Goal: Communication & Community: Answer question/provide support

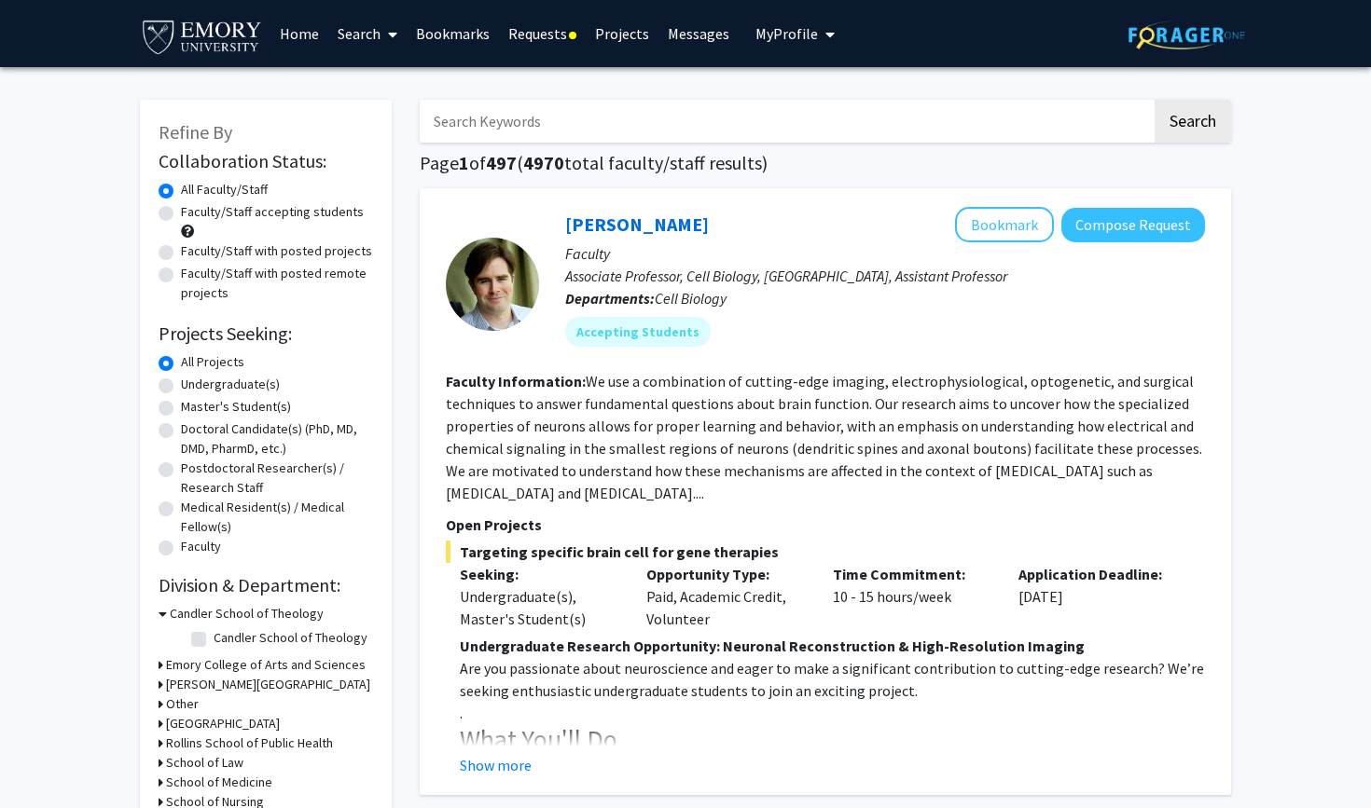
click at [704, 45] on link "Messages" at bounding box center [698, 33] width 80 height 65
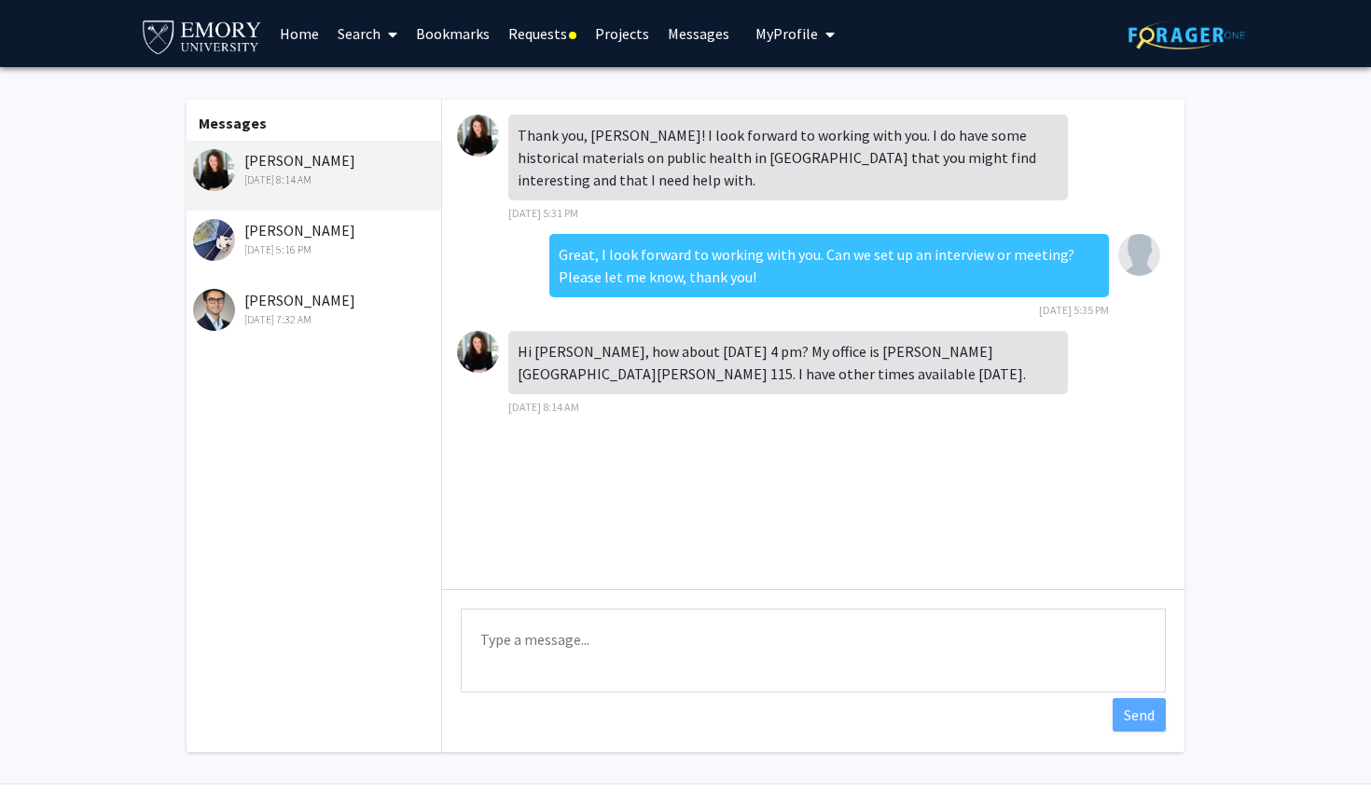
click at [304, 234] on div "[PERSON_NAME] [DATE] 5:16 PM" at bounding box center [314, 238] width 243 height 39
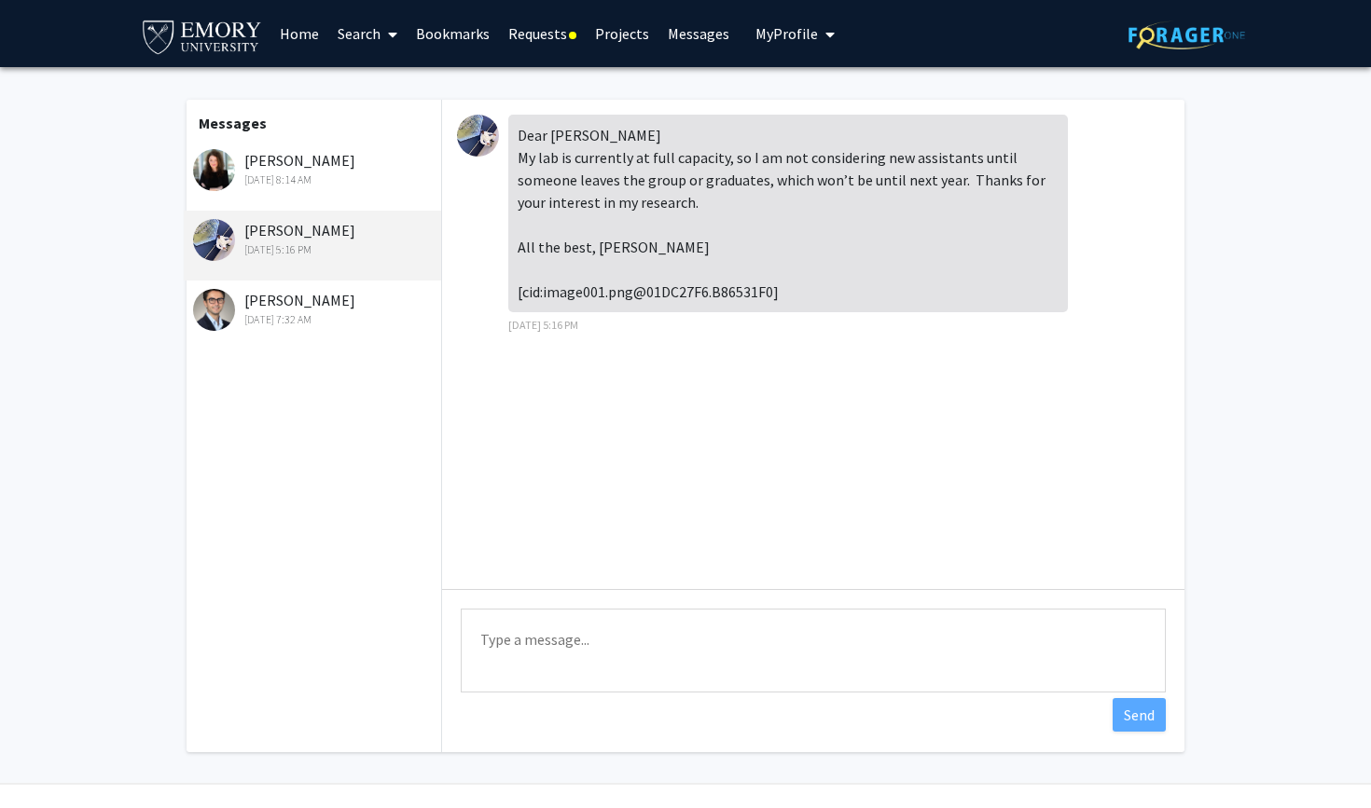
click at [299, 177] on div "[DATE] 8:14 AM" at bounding box center [314, 180] width 243 height 17
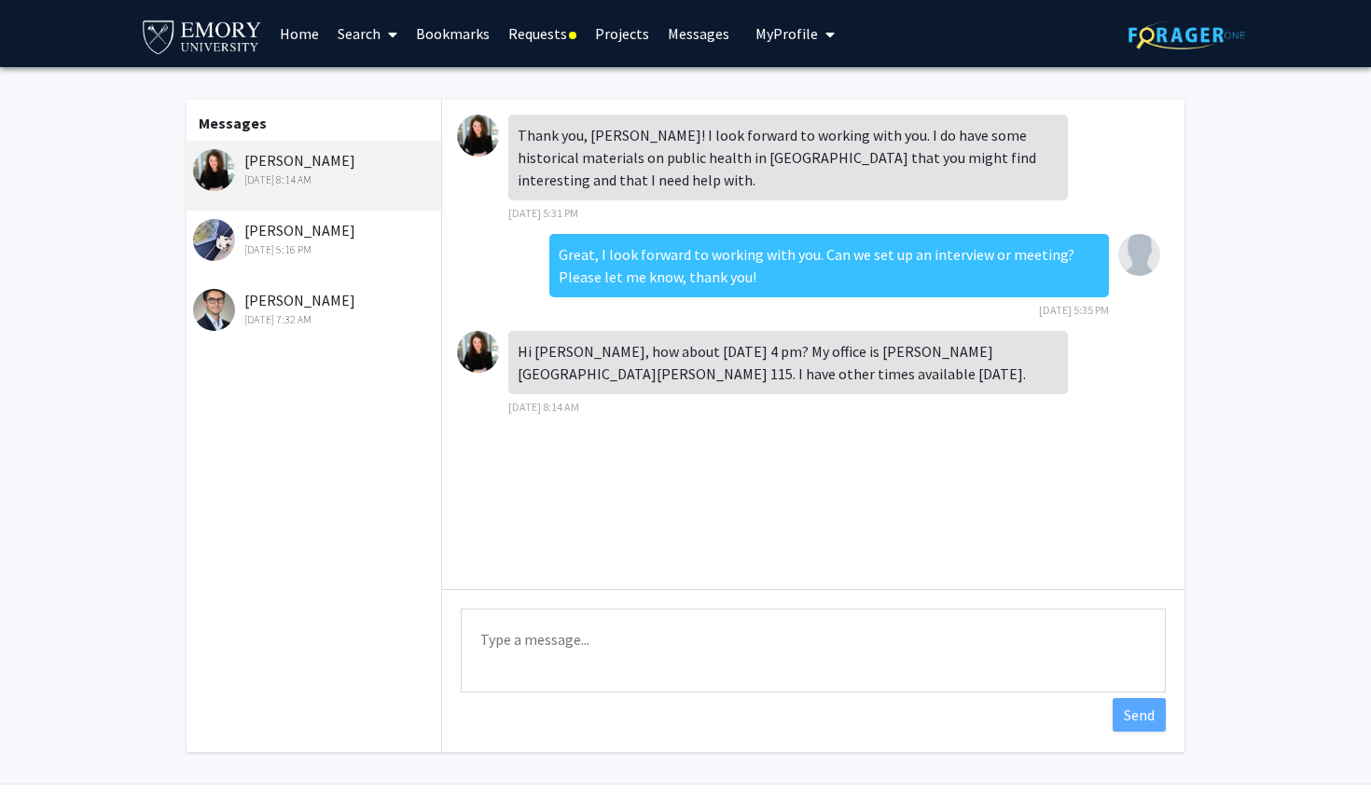
click at [490, 357] on img at bounding box center [478, 352] width 42 height 42
click at [627, 655] on textarea "Type a message" at bounding box center [813, 651] width 705 height 84
click at [743, 643] on textarea "4PM [DATE][DATE] works with me! Thank you again for the opportunity." at bounding box center [813, 651] width 705 height 84
click at [978, 640] on textarea "4PM [DATE][DATE] works with me. Thank you again for the opportunity." at bounding box center [813, 651] width 705 height 84
type textarea "4PM [DATE][DATE] works with me. Thank you again for the opportunity!"
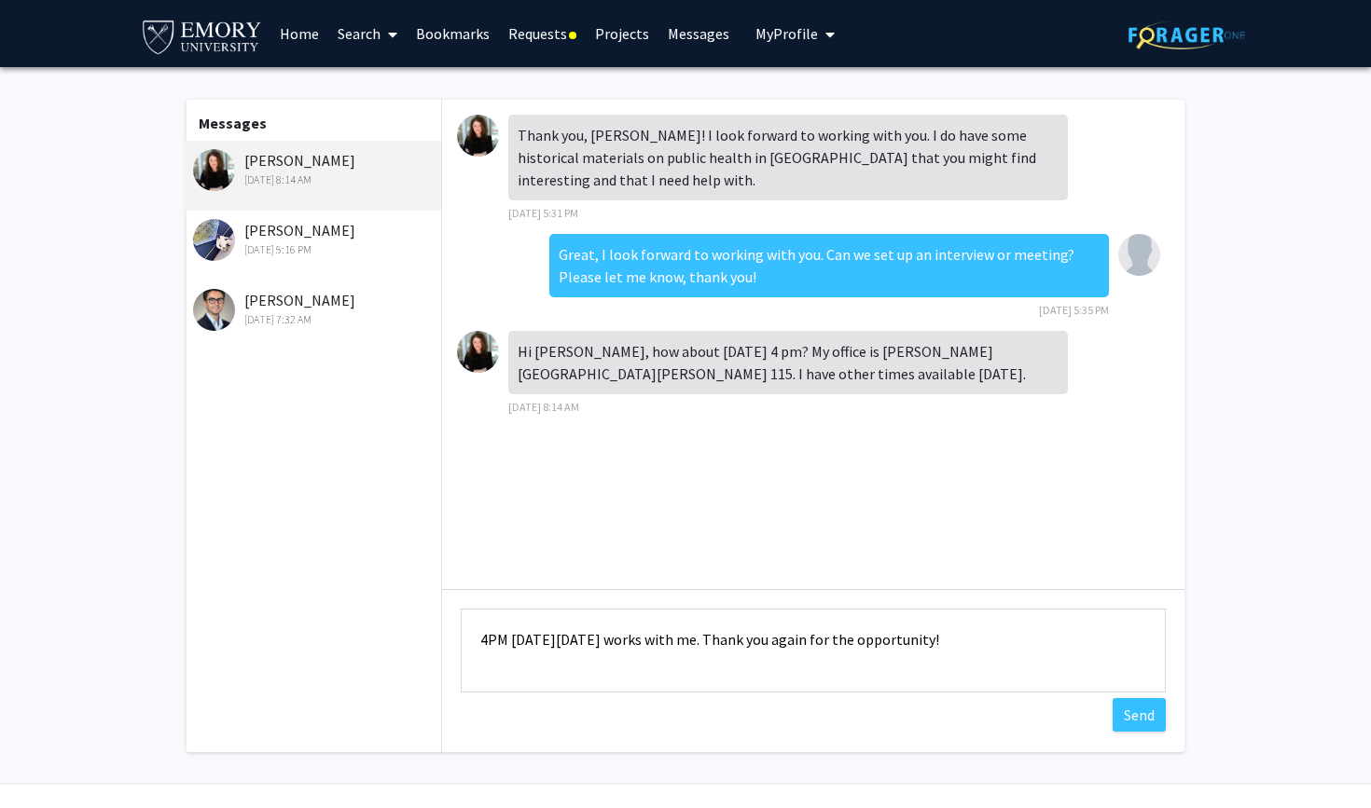
click at [1363, 641] on fg-messaging "Messages [PERSON_NAME] [DATE] 8:14 AM [PERSON_NAME] [DATE] 5:16 PM [PERSON_NAME…" at bounding box center [685, 430] width 1371 height 727
click at [1156, 727] on button "Send" at bounding box center [1138, 715] width 53 height 34
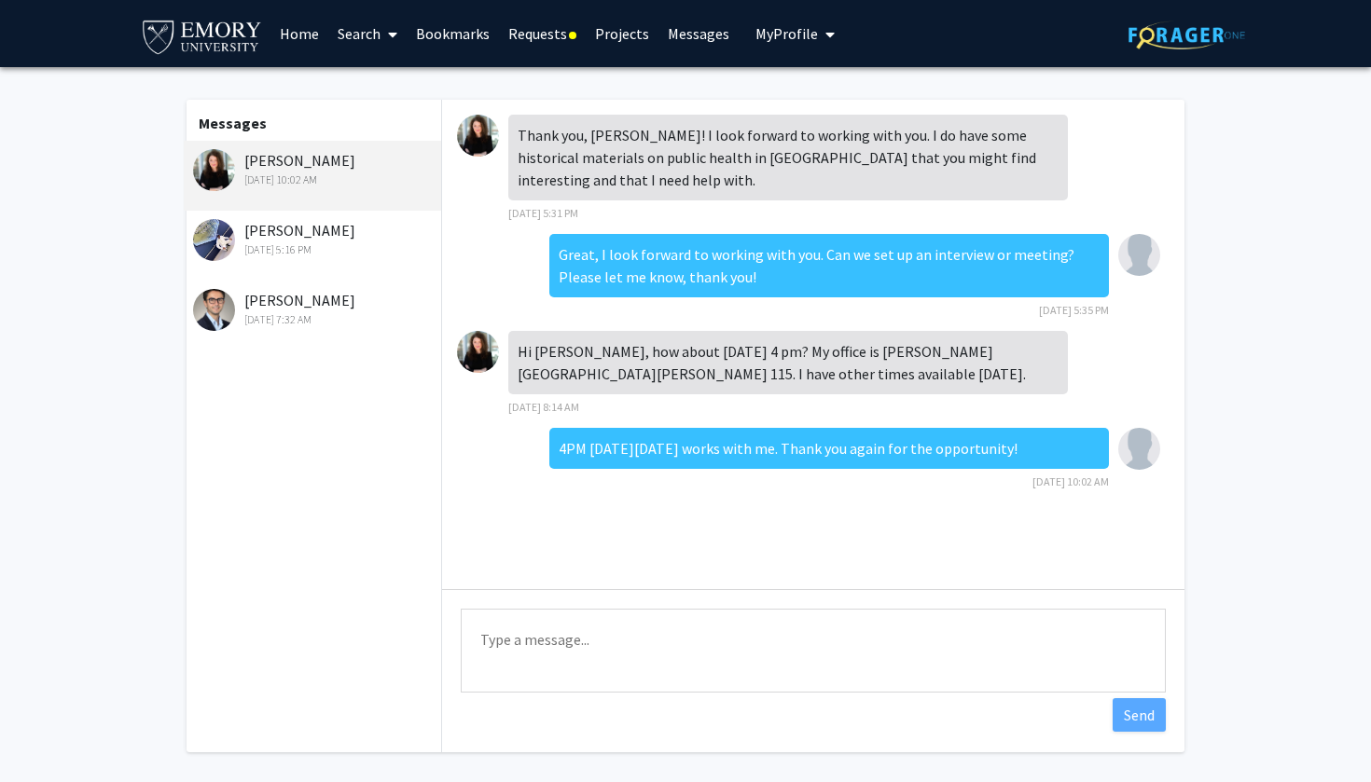
click at [310, 39] on link "Home" at bounding box center [299, 33] width 58 height 65
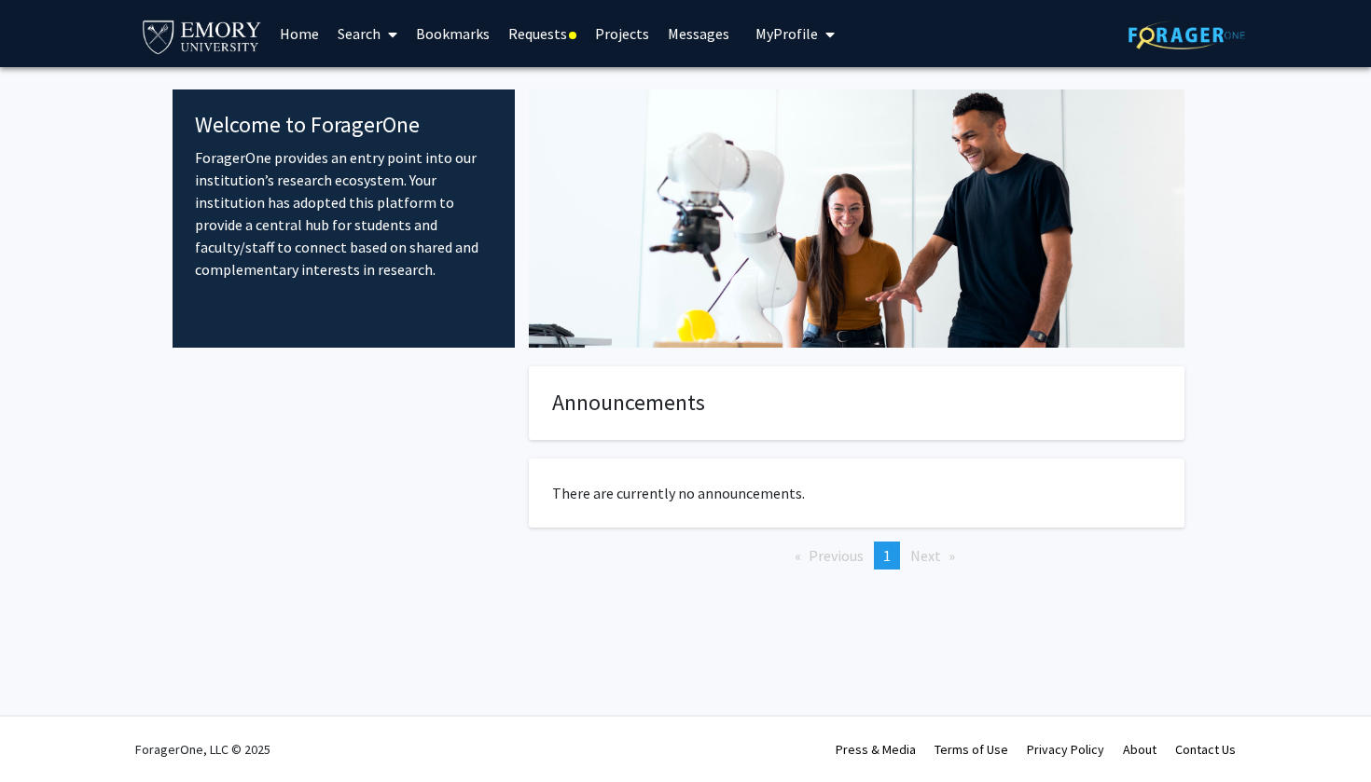
click at [352, 45] on link "Search" at bounding box center [367, 33] width 78 height 65
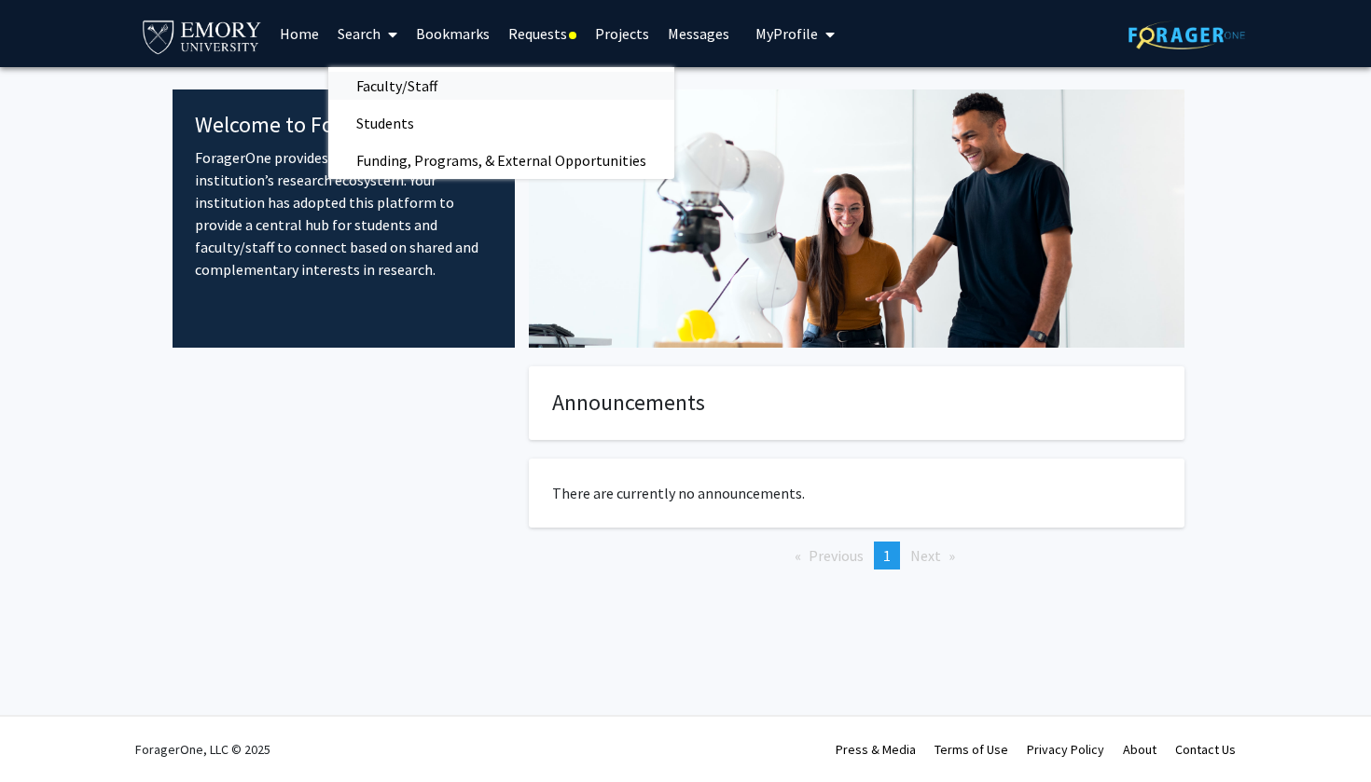
click at [378, 91] on span "Faculty/Staff" at bounding box center [396, 85] width 137 height 37
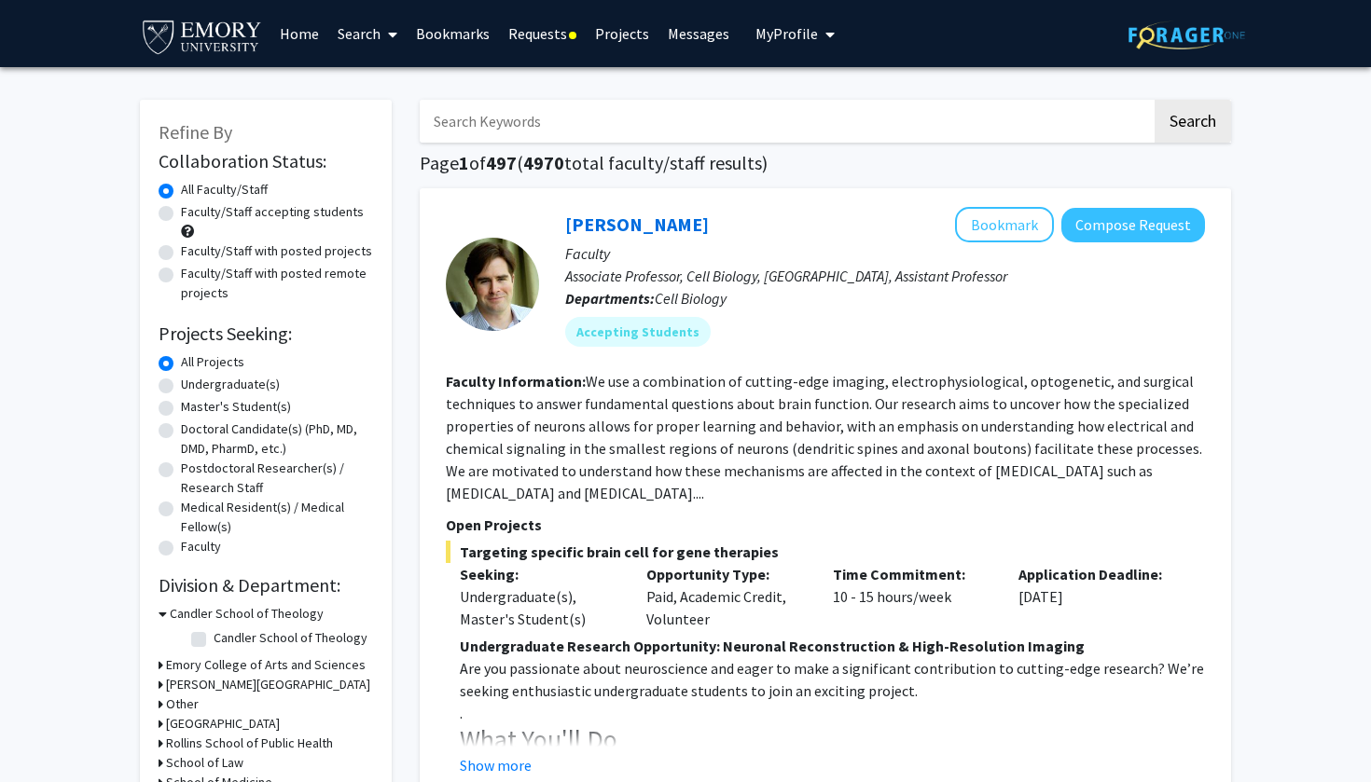
click at [181, 382] on label "Undergraduate(s)" at bounding box center [230, 385] width 99 height 20
click at [181, 382] on input "Undergraduate(s)" at bounding box center [187, 381] width 12 height 12
radio input "true"
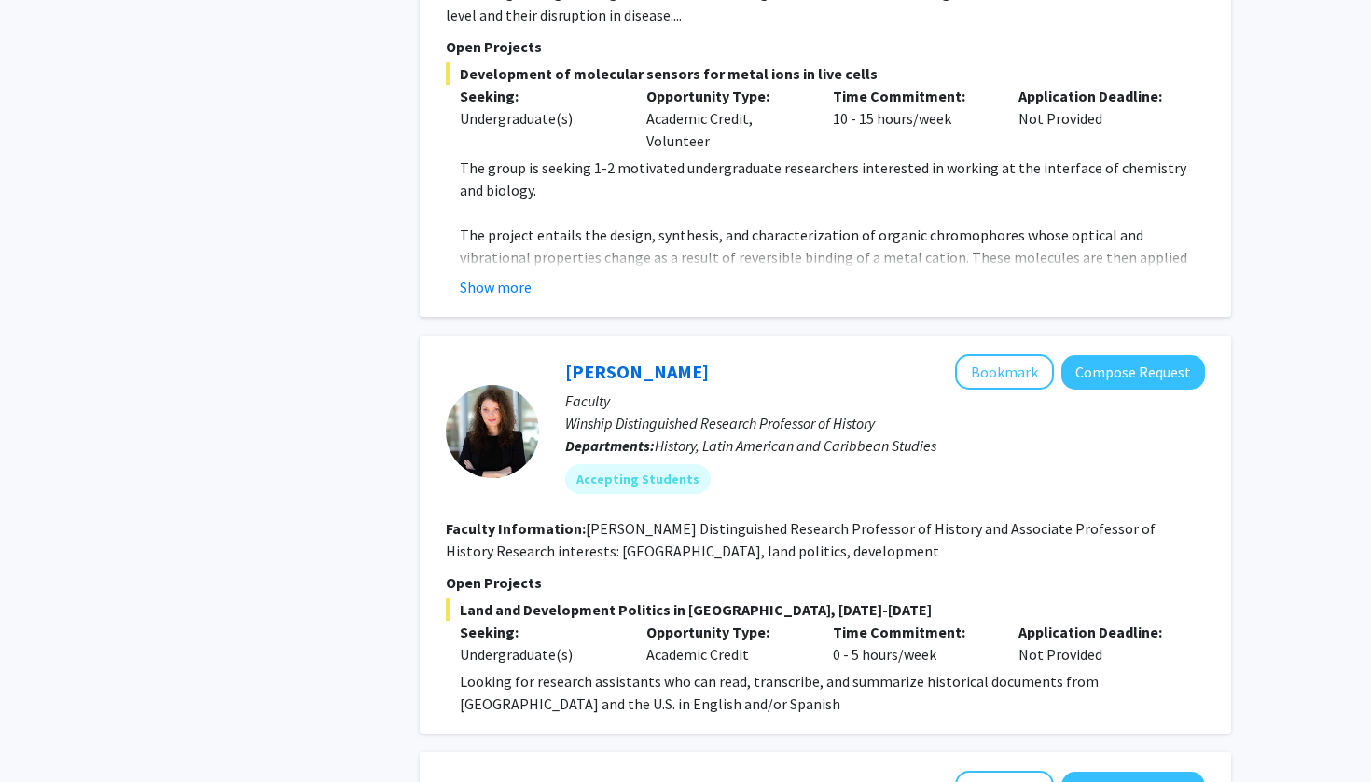
scroll to position [2763, 0]
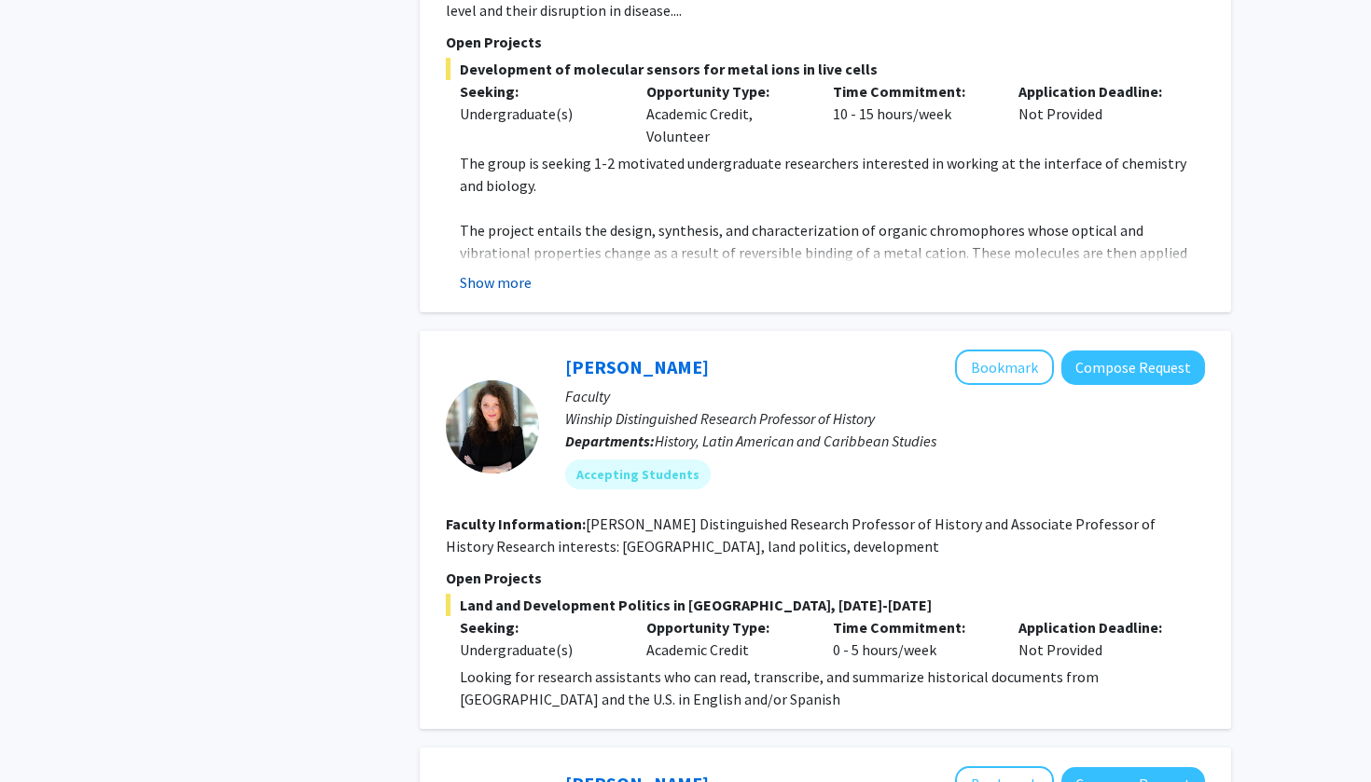
click at [513, 271] on button "Show more" at bounding box center [496, 282] width 72 height 22
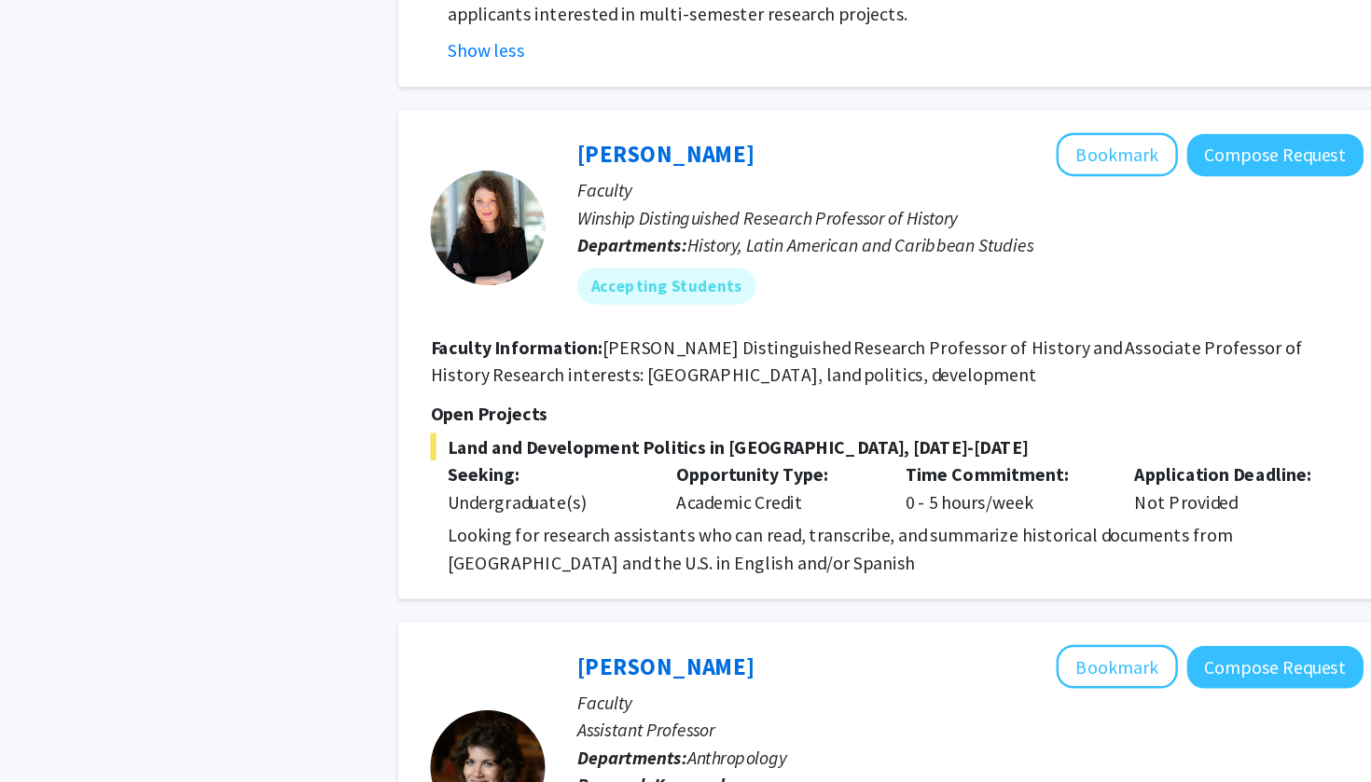
scroll to position [3228, 0]
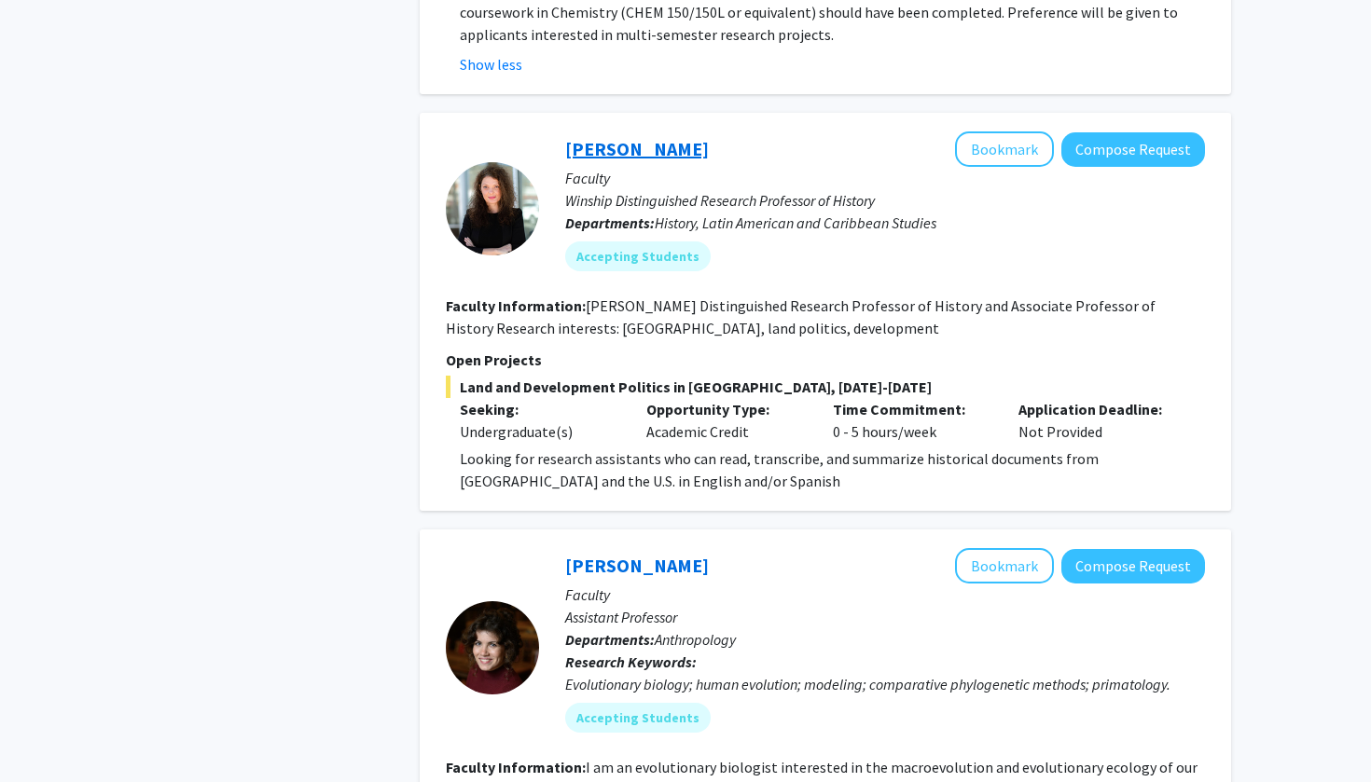
click at [613, 137] on link "[PERSON_NAME]" at bounding box center [637, 148] width 144 height 23
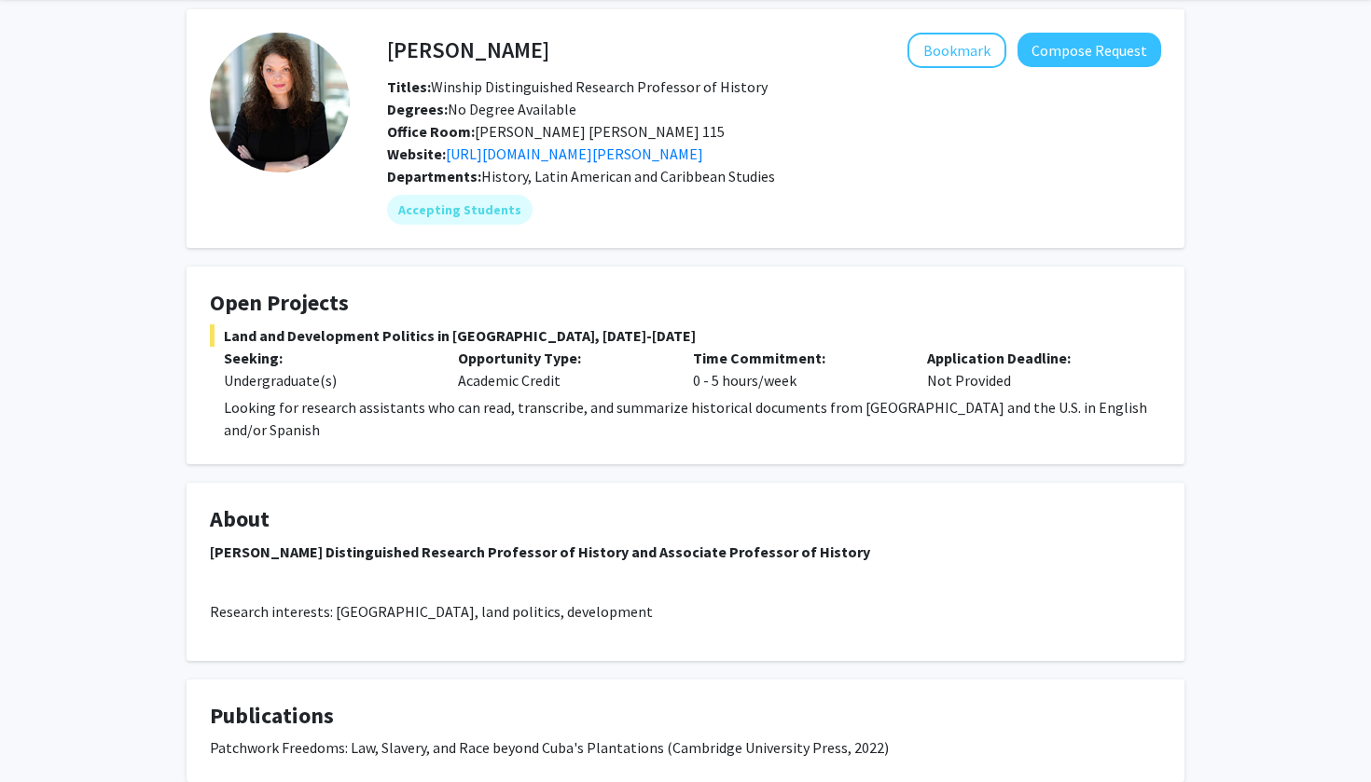
scroll to position [71, 0]
click at [613, 163] on link "[URL][DOMAIN_NAME][PERSON_NAME]" at bounding box center [574, 154] width 257 height 19
